Goal: Task Accomplishment & Management: Manage account settings

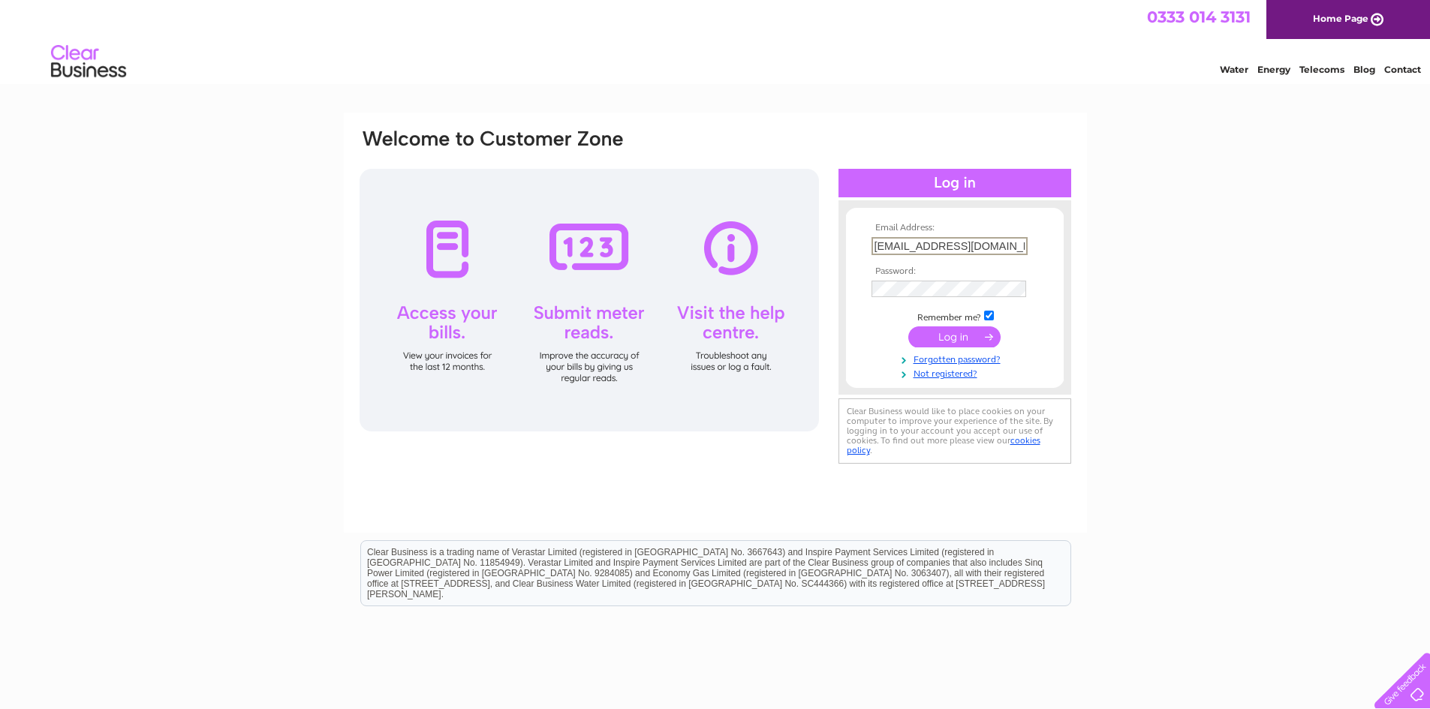
scroll to position [0, 9]
drag, startPoint x: 872, startPoint y: 245, endPoint x: 1079, endPoint y: 242, distance: 207.2
click at [1079, 242] on div "Email Address: [EMAIL_ADDRESS][DOMAIN_NAME] Password:" at bounding box center [715, 323] width 743 height 420
type input "[PERSON_NAME][EMAIL_ADDRESS][PERSON_NAME][DOMAIN_NAME]"
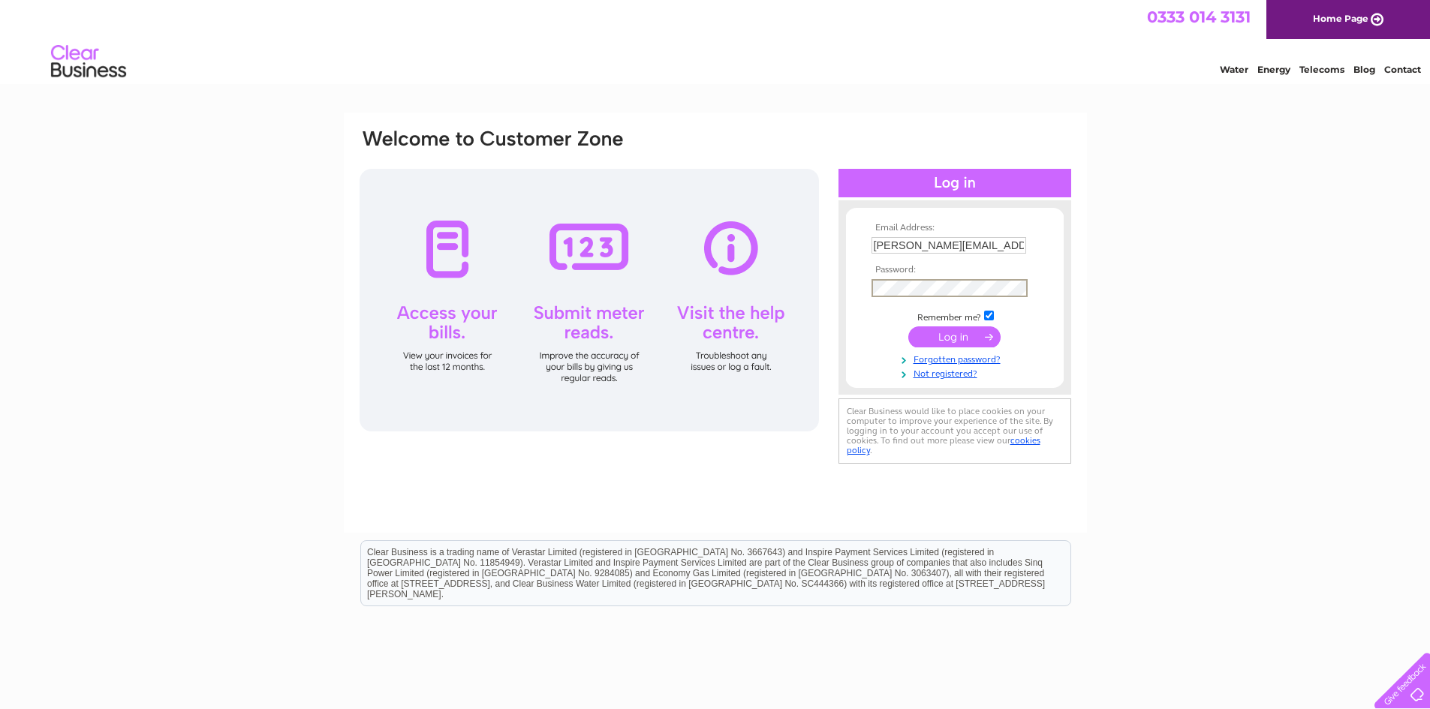
click at [824, 293] on div "Email Address: [PERSON_NAME][EMAIL_ADDRESS][PERSON_NAME][DOMAIN_NAME] Password:" at bounding box center [715, 298] width 715 height 340
click at [920, 341] on input "submit" at bounding box center [954, 335] width 92 height 21
click at [952, 337] on input "submit" at bounding box center [954, 335] width 92 height 21
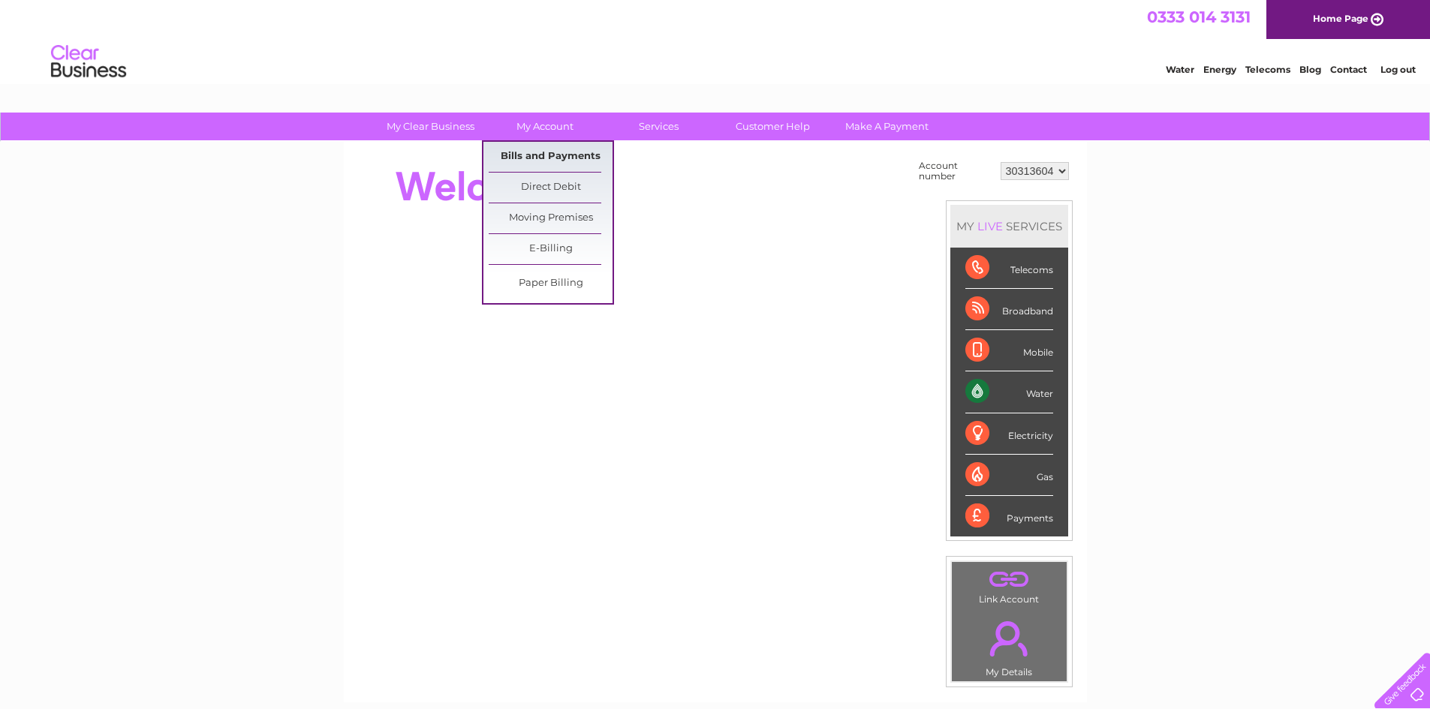
click at [533, 153] on link "Bills and Payments" at bounding box center [551, 157] width 124 height 30
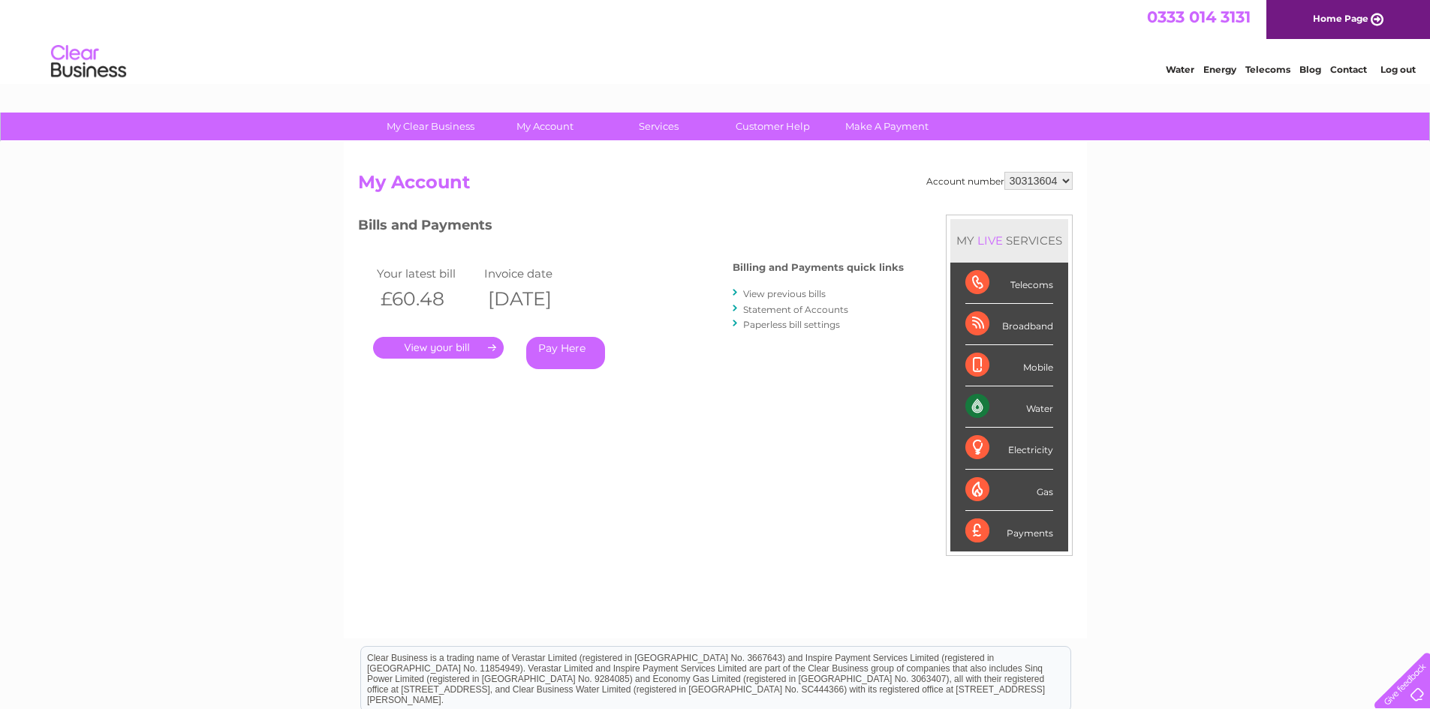
click at [738, 293] on div at bounding box center [736, 293] width 7 height 14
click at [780, 294] on link "View previous bills" at bounding box center [784, 293] width 83 height 11
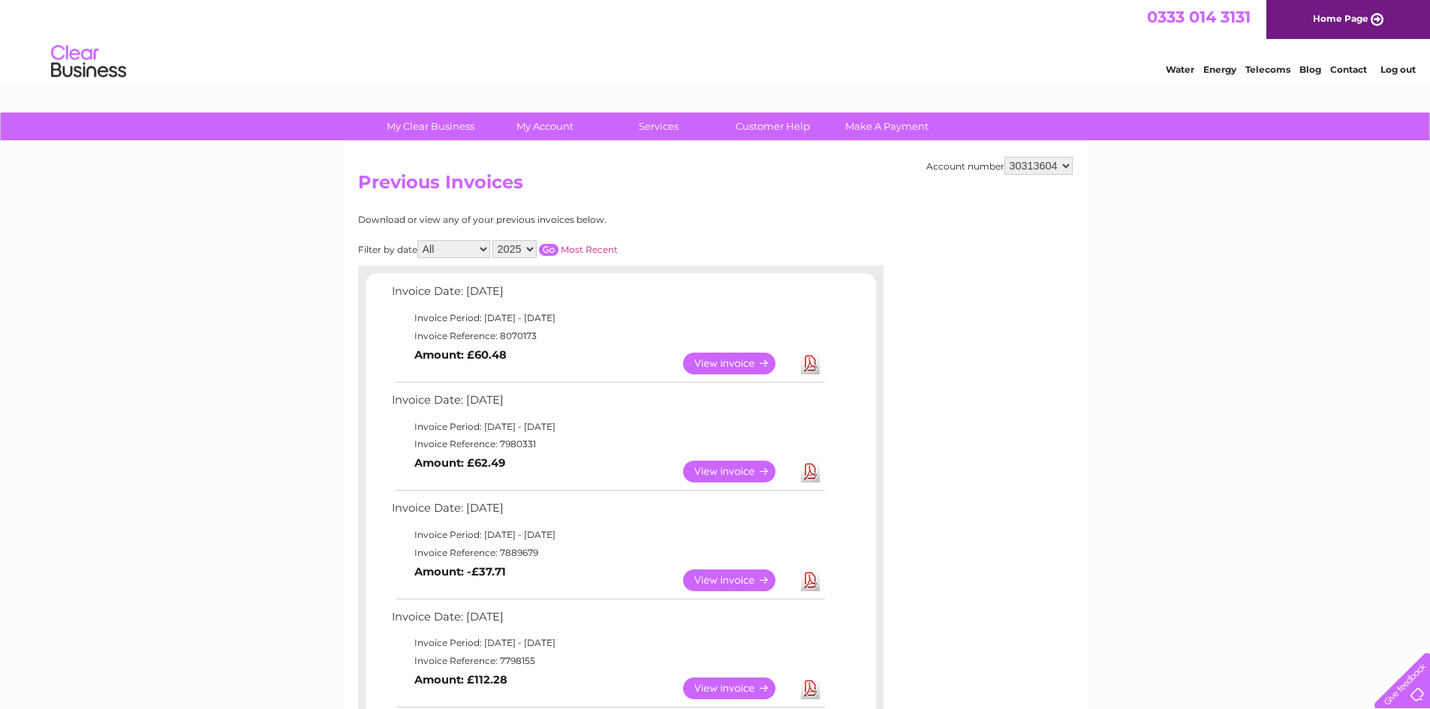
click at [1405, 73] on link "Log out" at bounding box center [1397, 69] width 35 height 11
